Goal: Task Accomplishment & Management: Complete application form

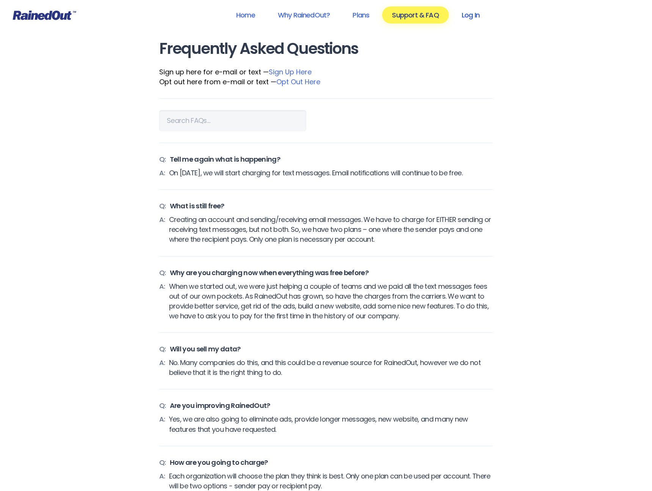
click at [478, 15] on link "Log In" at bounding box center [471, 14] width 38 height 17
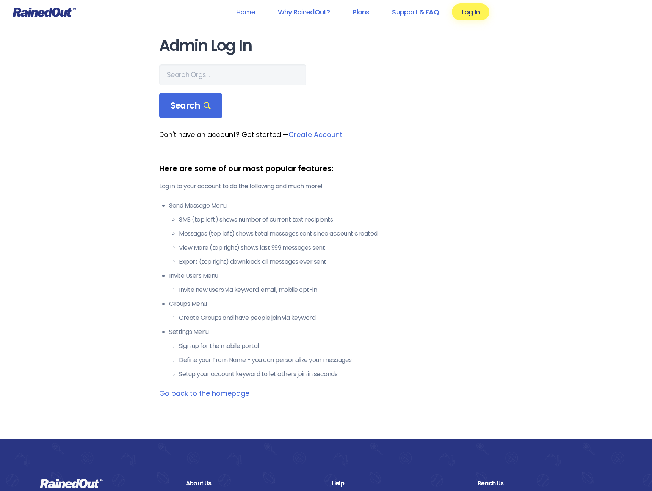
scroll to position [3, 0]
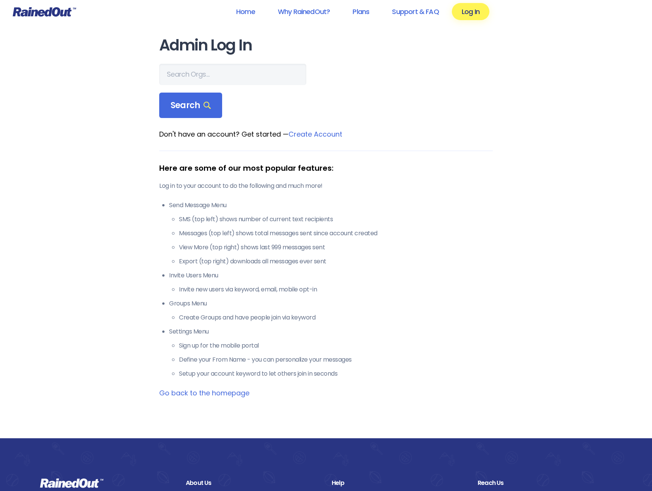
click at [230, 390] on link "Go back to the homepage" at bounding box center [204, 392] width 90 height 9
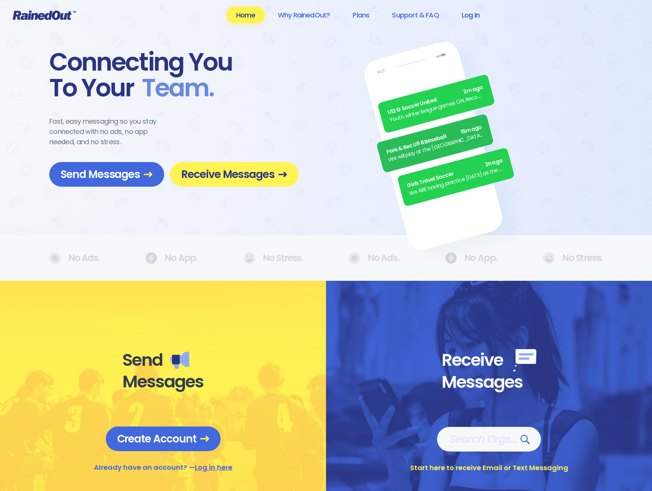
click at [465, 16] on link "Log In" at bounding box center [471, 14] width 38 height 17
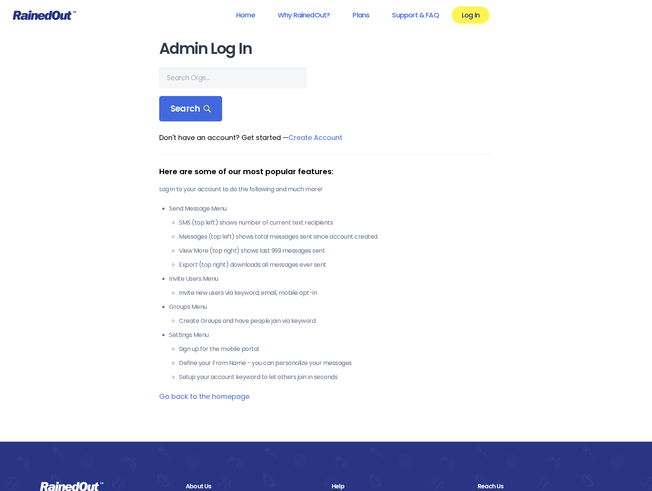
click at [316, 138] on link "Create Account" at bounding box center [316, 137] width 54 height 9
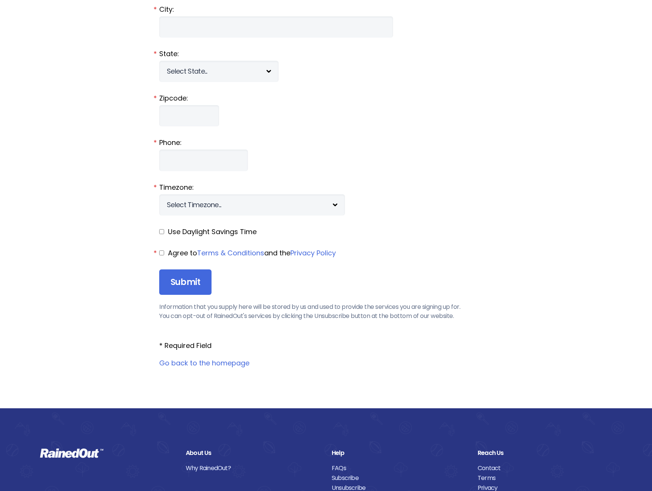
scroll to position [798, 0]
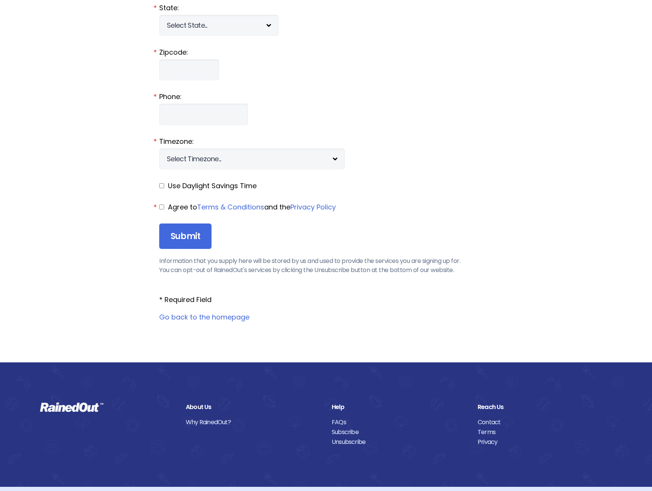
drag, startPoint x: 489, startPoint y: 116, endPoint x: 474, endPoint y: 115, distance: 15.3
click at [489, 116] on fieldset "Phone: *" at bounding box center [326, 108] width 334 height 33
